Goal: Obtain resource: Download file/media

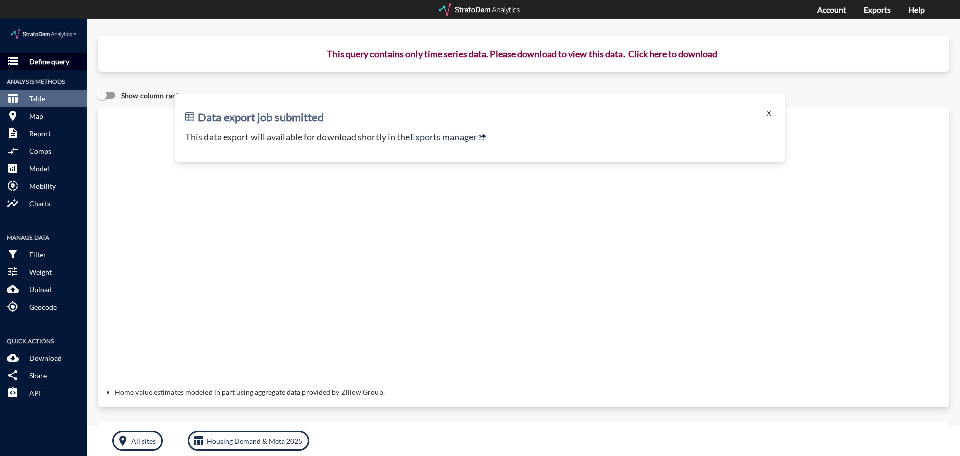
click button "storage Define query"
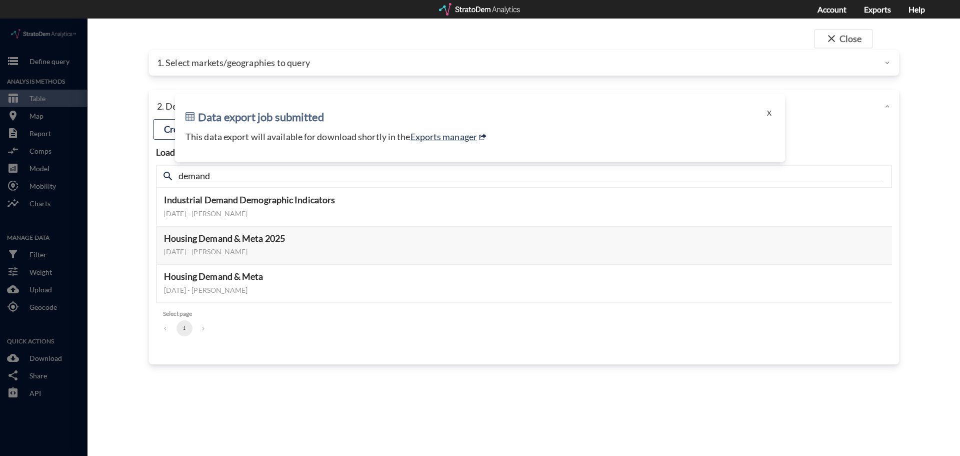
click div "Data export job submitted X This data export will available for download shortl…"
click button "X"
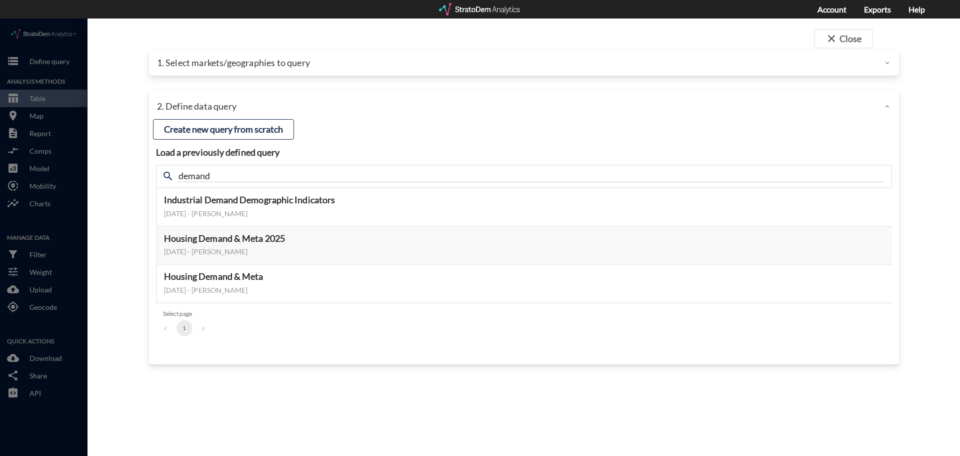
click div "1. Select markets/geographies to query"
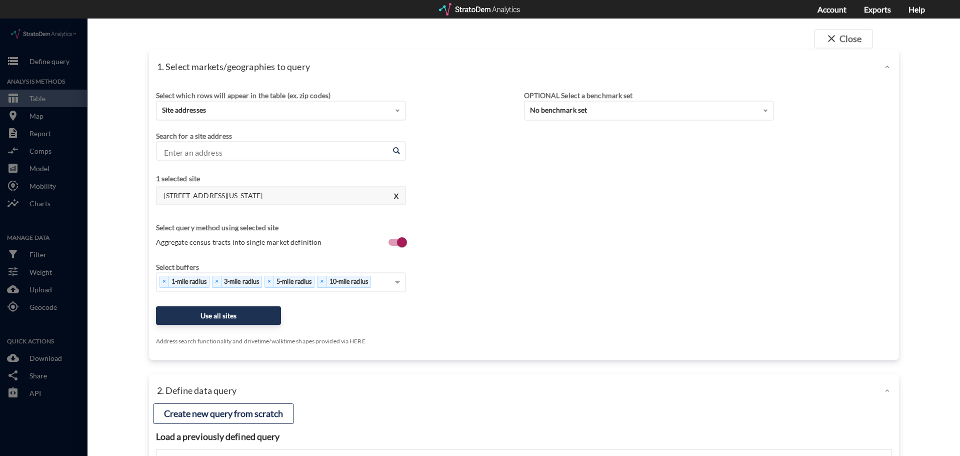
click div "Site addresses"
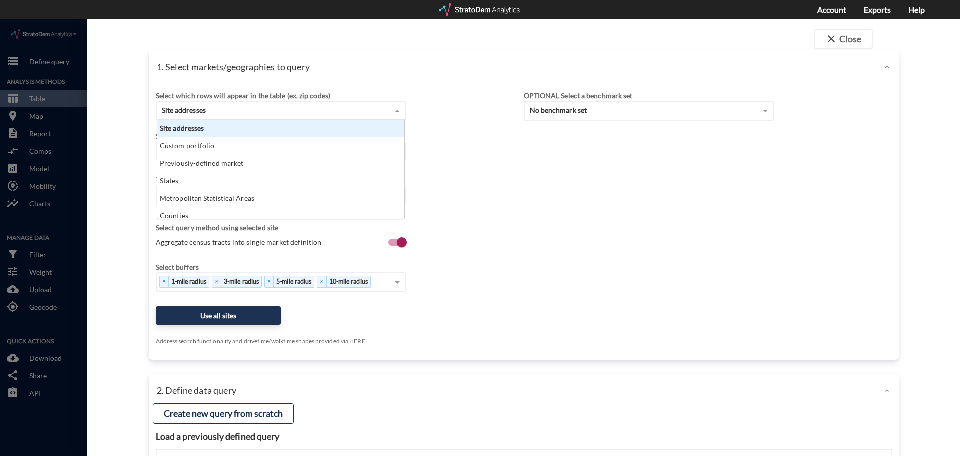
scroll to position [92, 241]
click div "Site addresses"
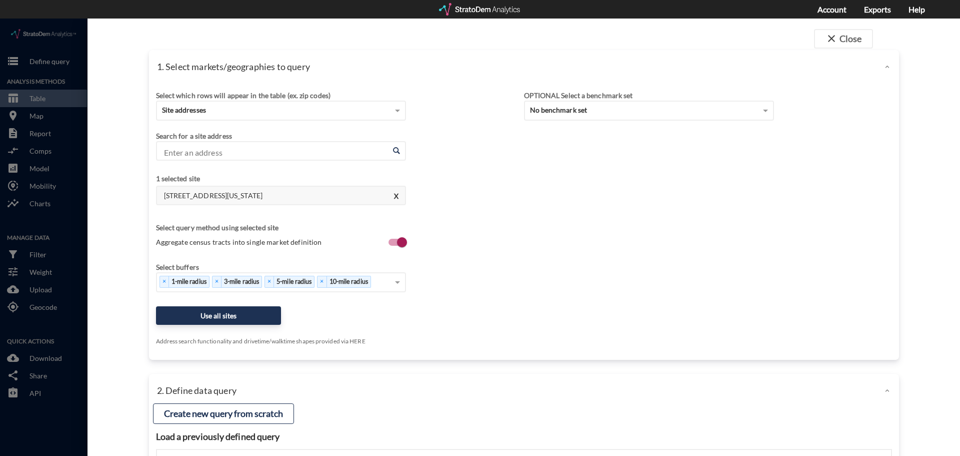
click div "Select which rows will appear in the table (ex. zip codes) Site addresses"
click input "Enter an address"
click li "[STREET_ADDRESS][US_STATE]"
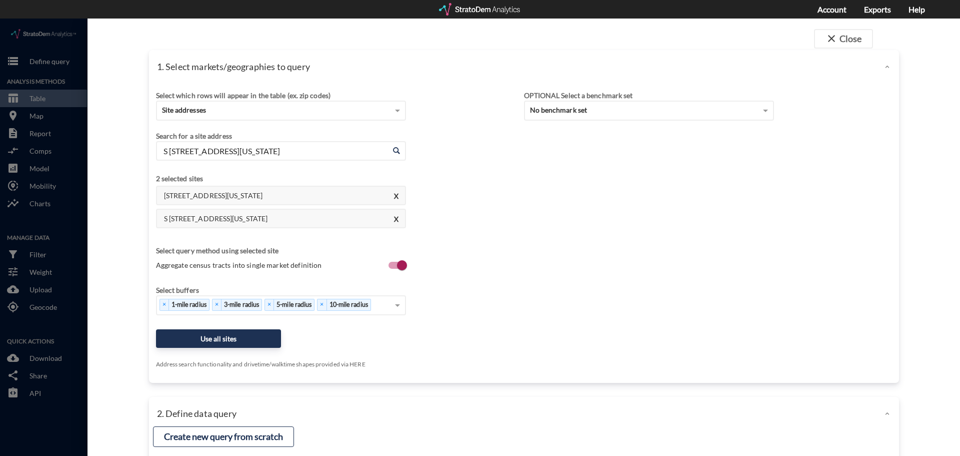
type input "S 4687 Rd, Bunch, Oklahoma"
click span
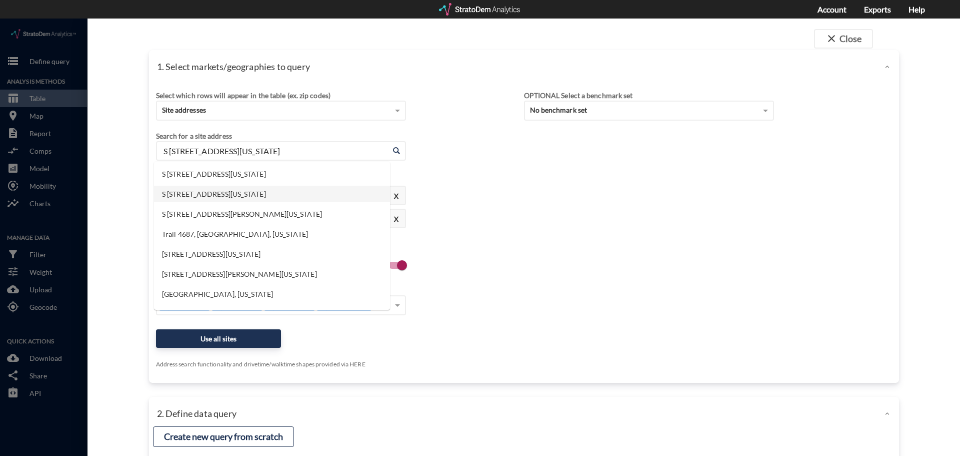
drag, startPoint x: 218, startPoint y: 124, endPoint x: 143, endPoint y: 118, distance: 75.7
click div "1. Select markets/geographies to query Select which rows will appear in the tab…"
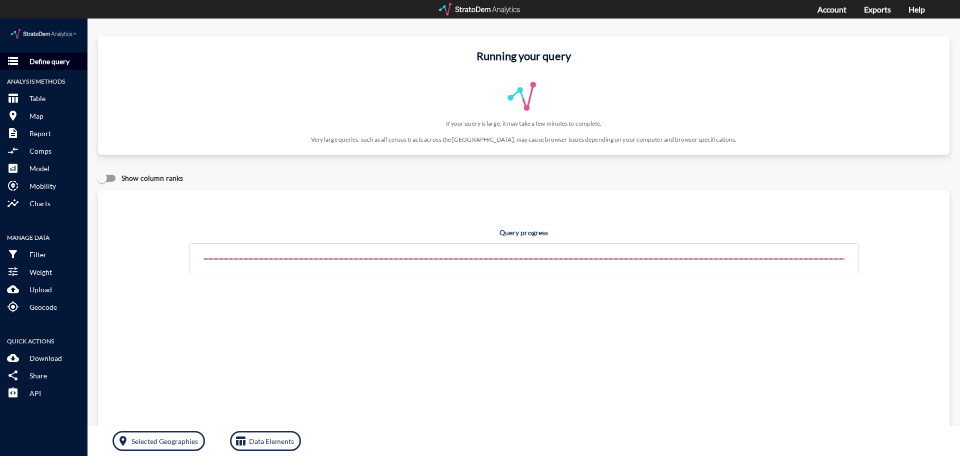
click p "Define query"
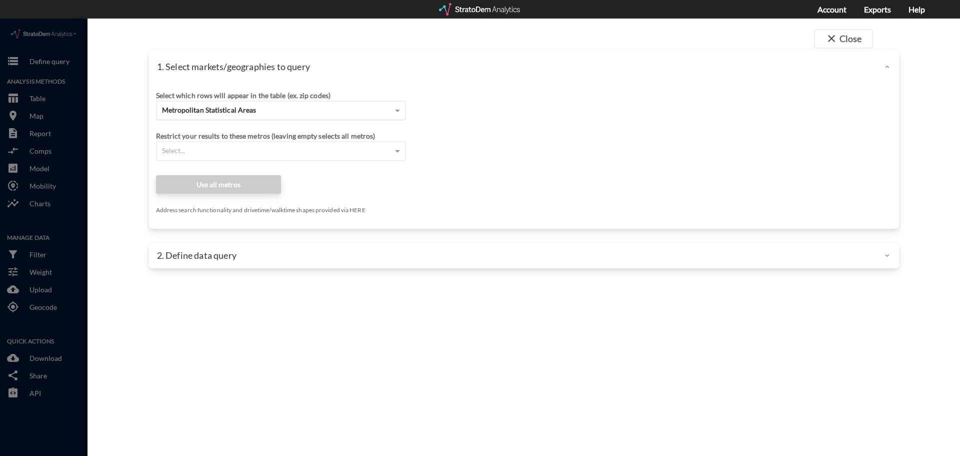
click div "Metropolitan Statistical Areas"
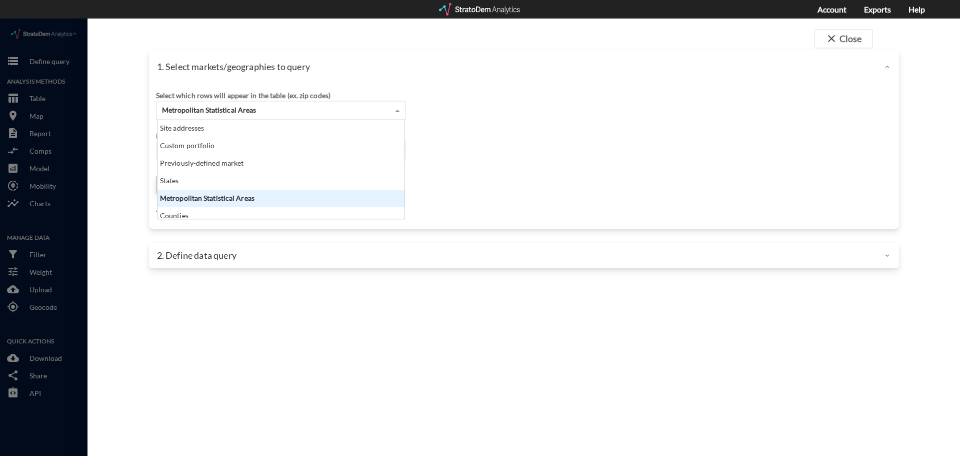
click div "Site addresses"
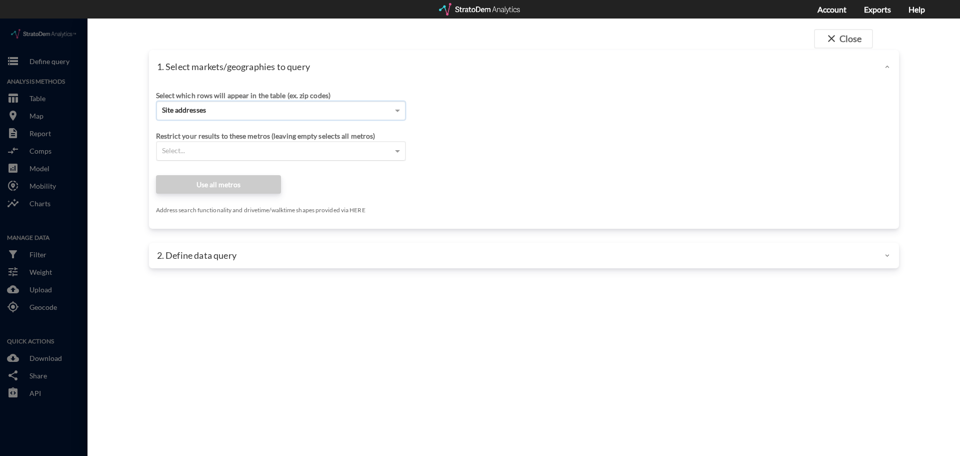
click div "Select..."
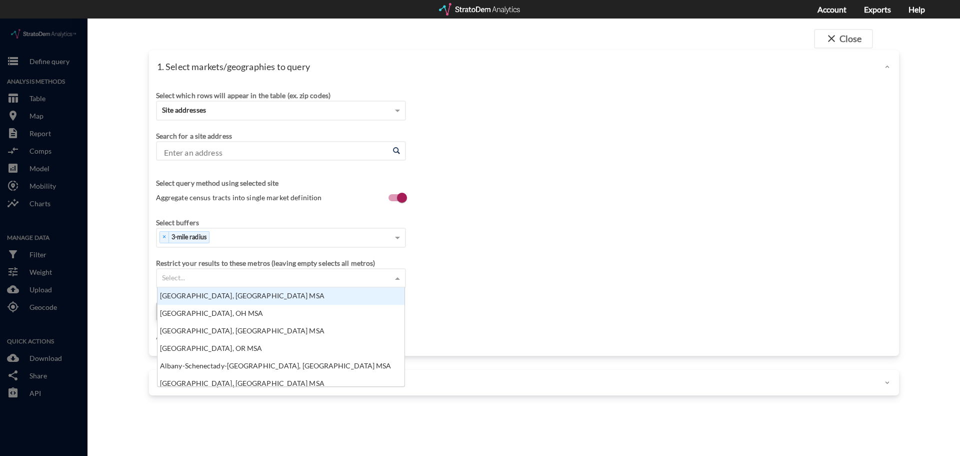
paste input "[STREET_ADDRESS]"
type input "[STREET_ADDRESS]"
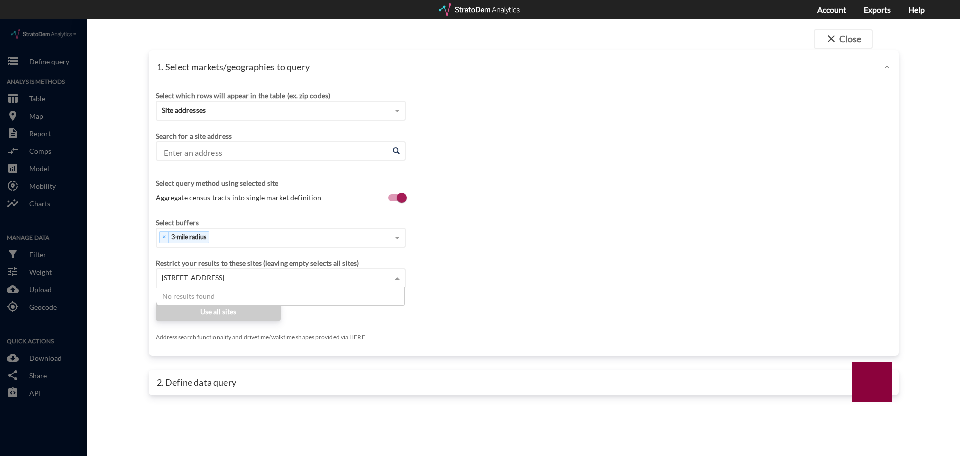
click input "Enter an address"
paste input "[STREET_ADDRESS]"
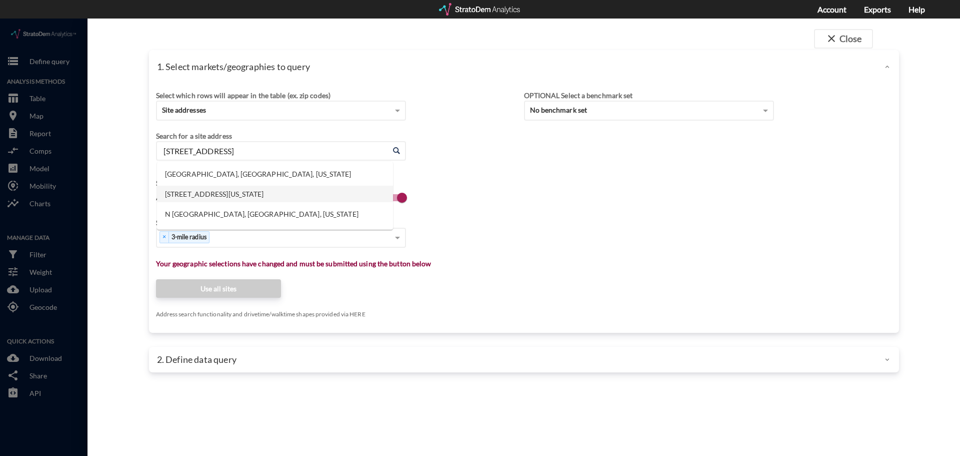
click li "[STREET_ADDRESS][US_STATE]"
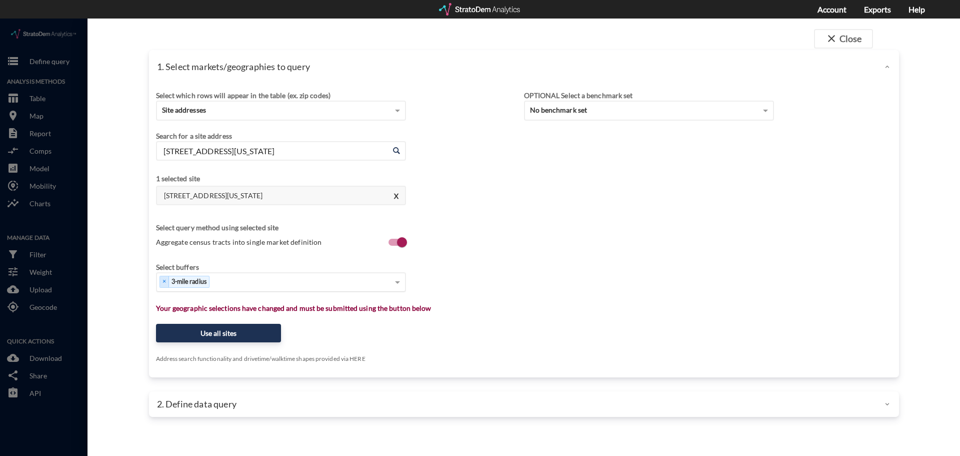
type input "[STREET_ADDRESS][US_STATE]"
type input "1"
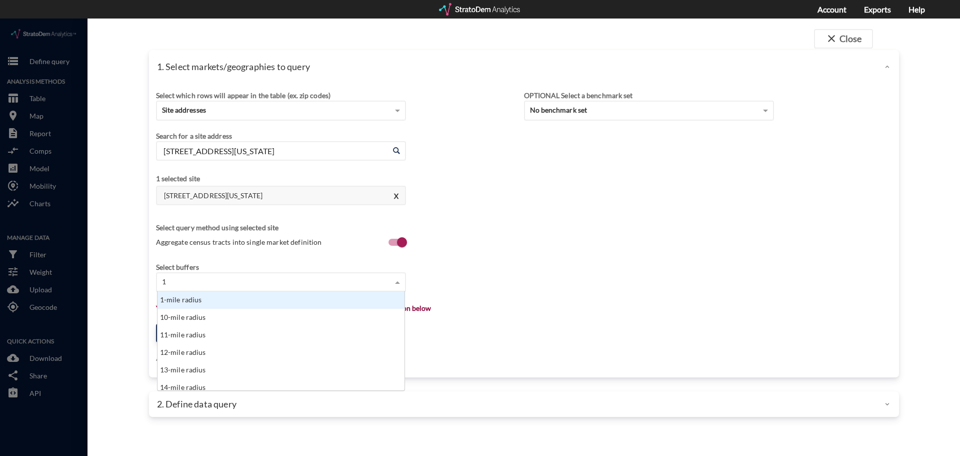
scroll to position [92, 241]
click div "1-mile radius"
type input "3"
click div "3-mile radius"
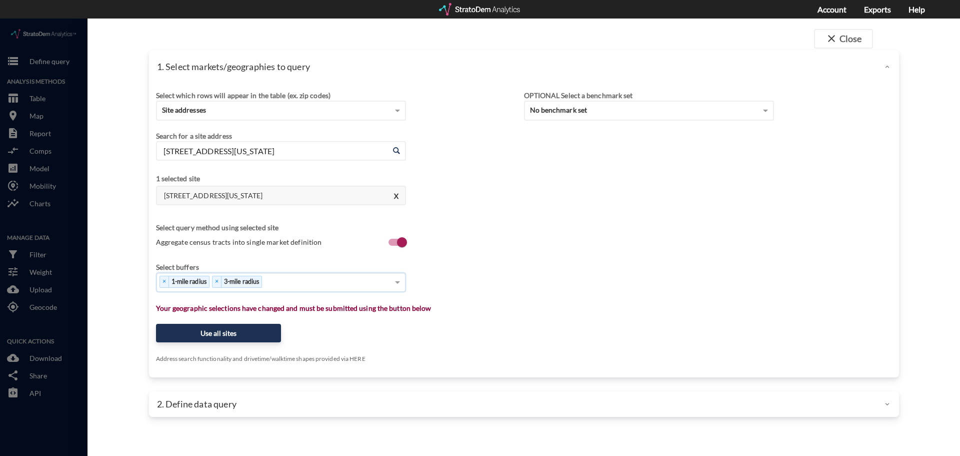
type input "5"
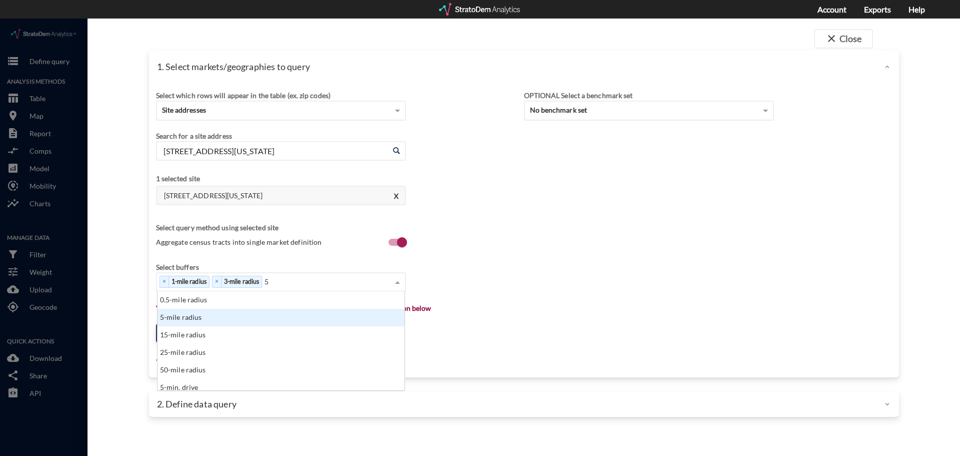
click div "5-mile radius"
type input "1"
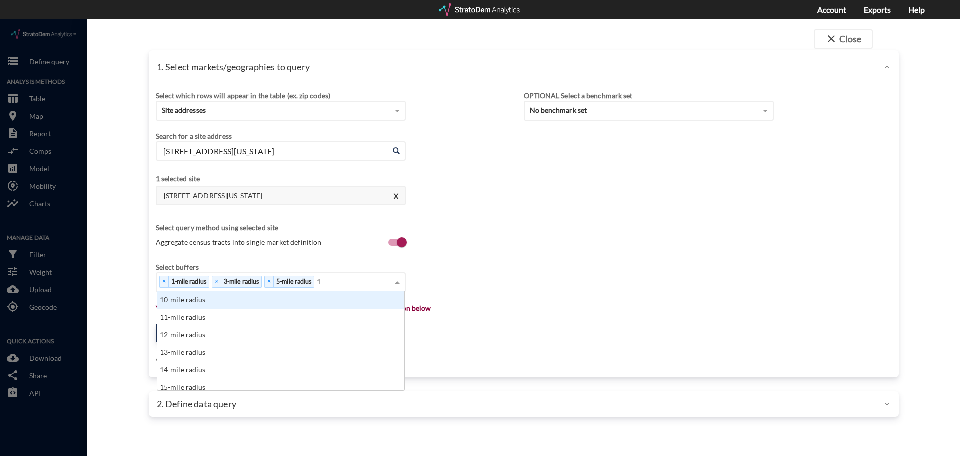
click div "10-mile radius"
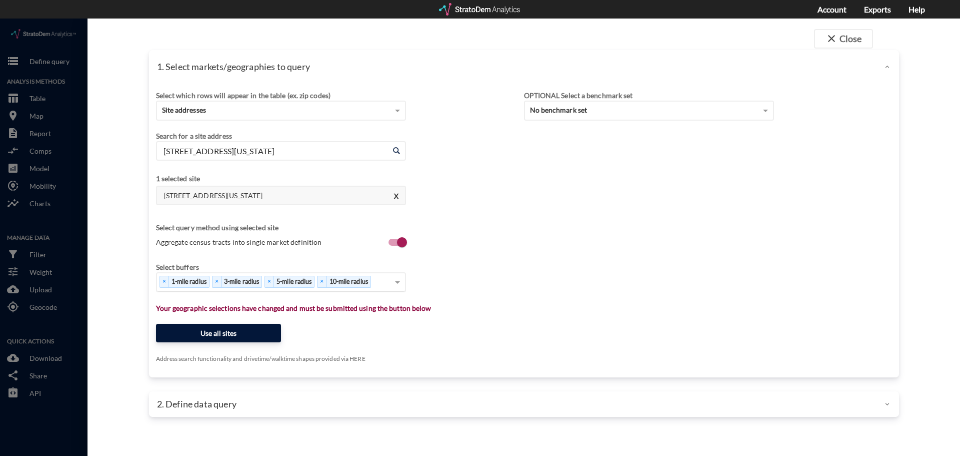
click button "Use all sites"
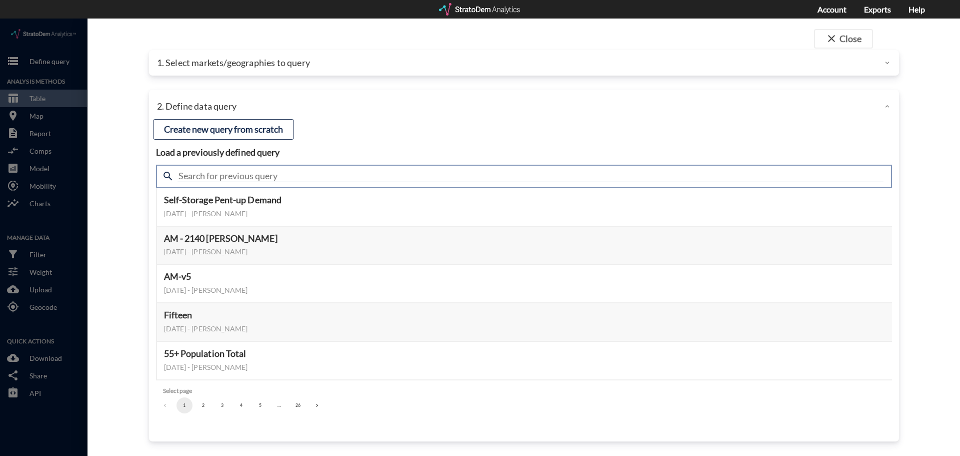
click input "text"
type input "active adult supplement"
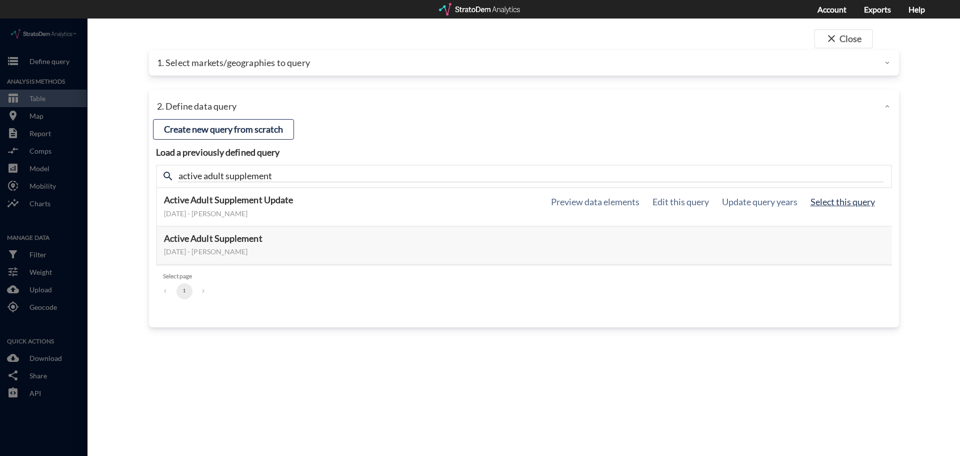
click button "Select this query"
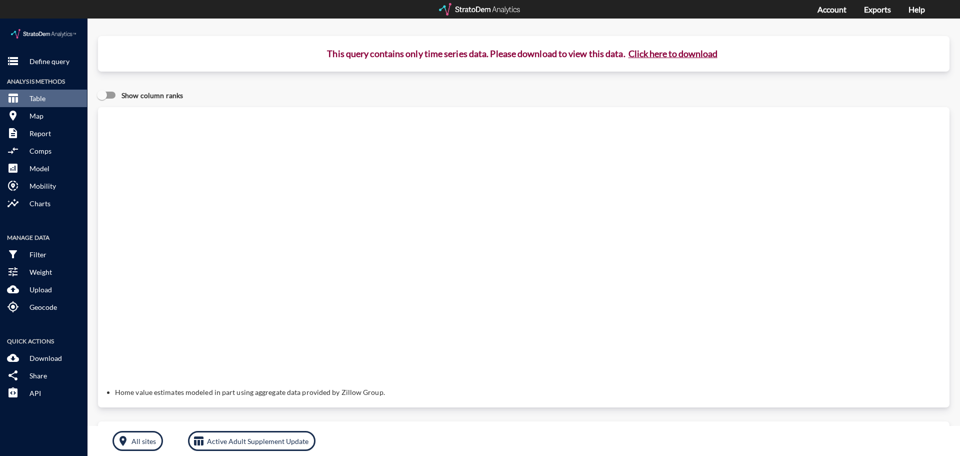
click button "Click here to download"
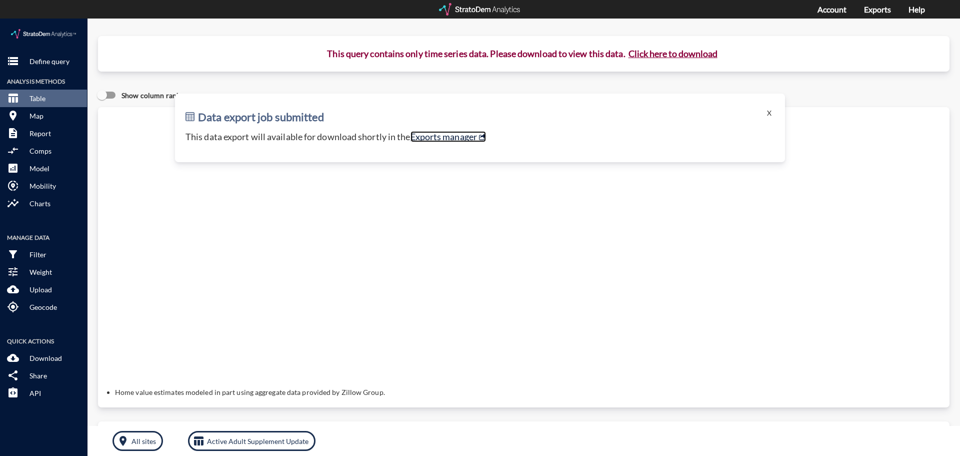
click link "Exports manager"
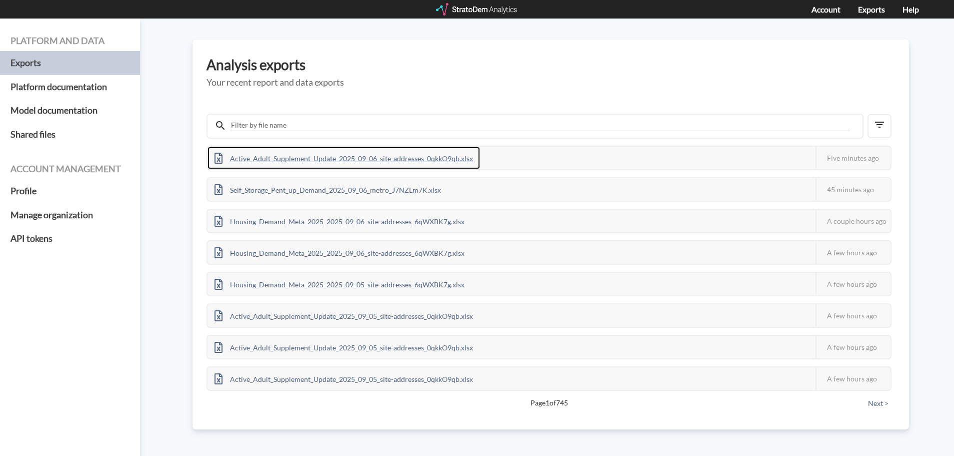
click at [273, 153] on div "Active_Adult_Supplement_Update_2025_09_06_site-addresses_0qkkO9qb.xlsx" at bounding box center [344, 158] width 273 height 23
